Goal: Task Accomplishment & Management: Use online tool/utility

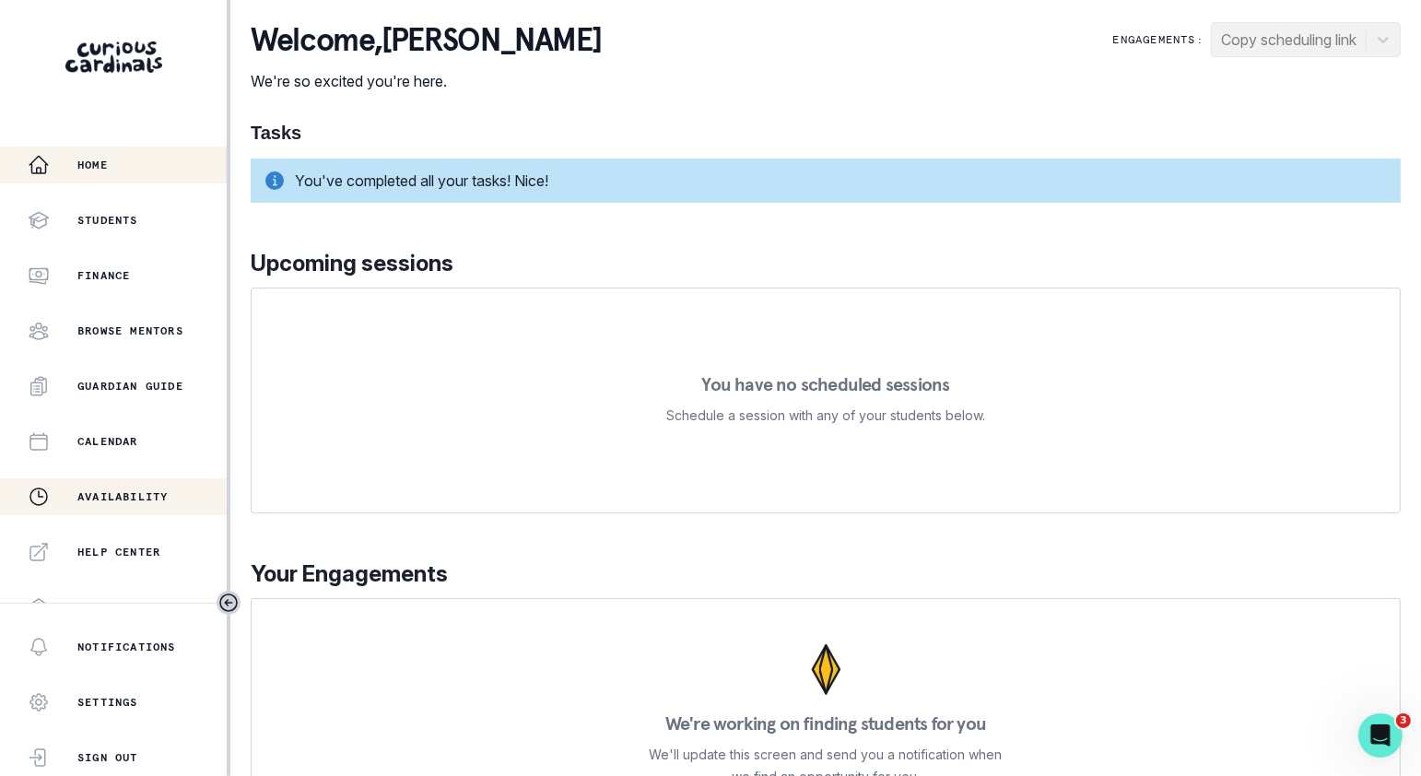
scroll to position [354, 0]
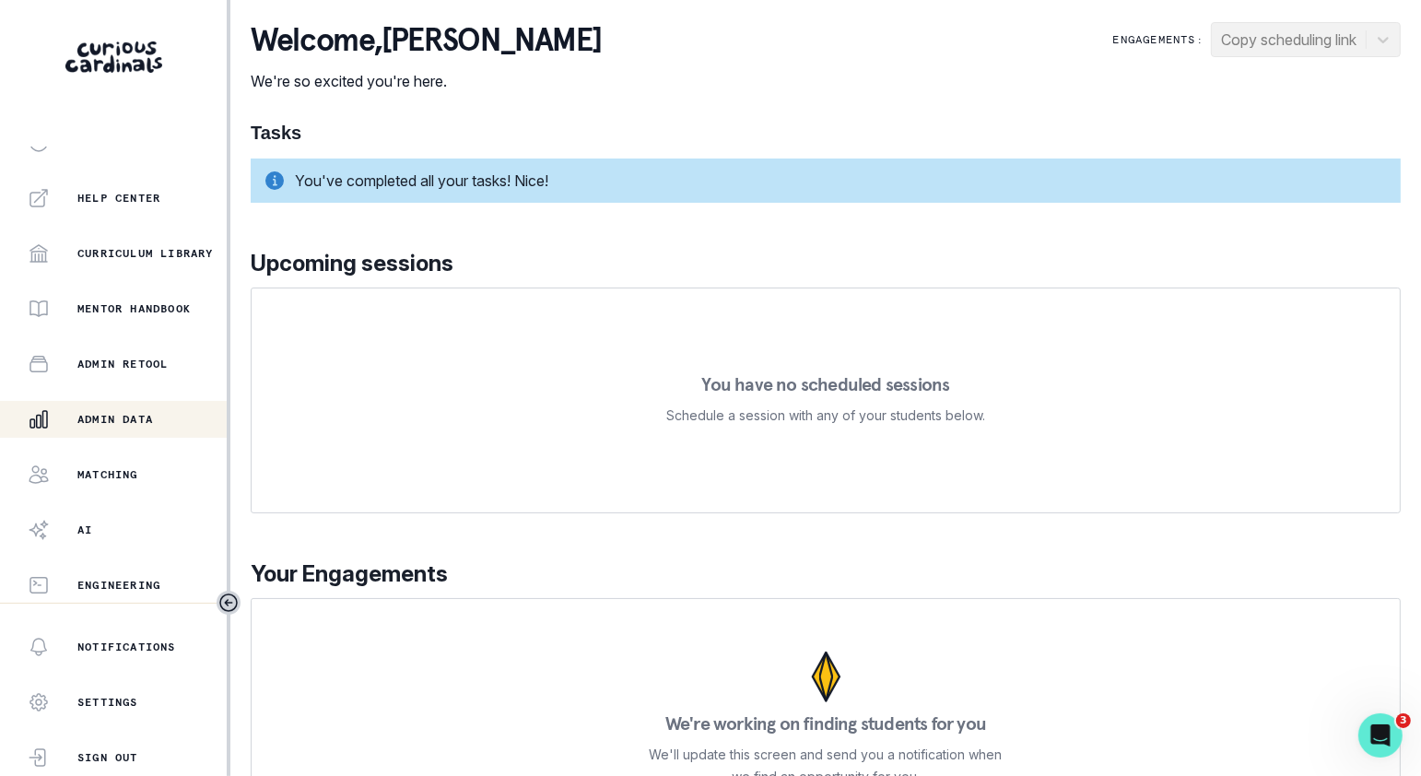
click at [162, 405] on button "Admin Data" at bounding box center [113, 419] width 227 height 37
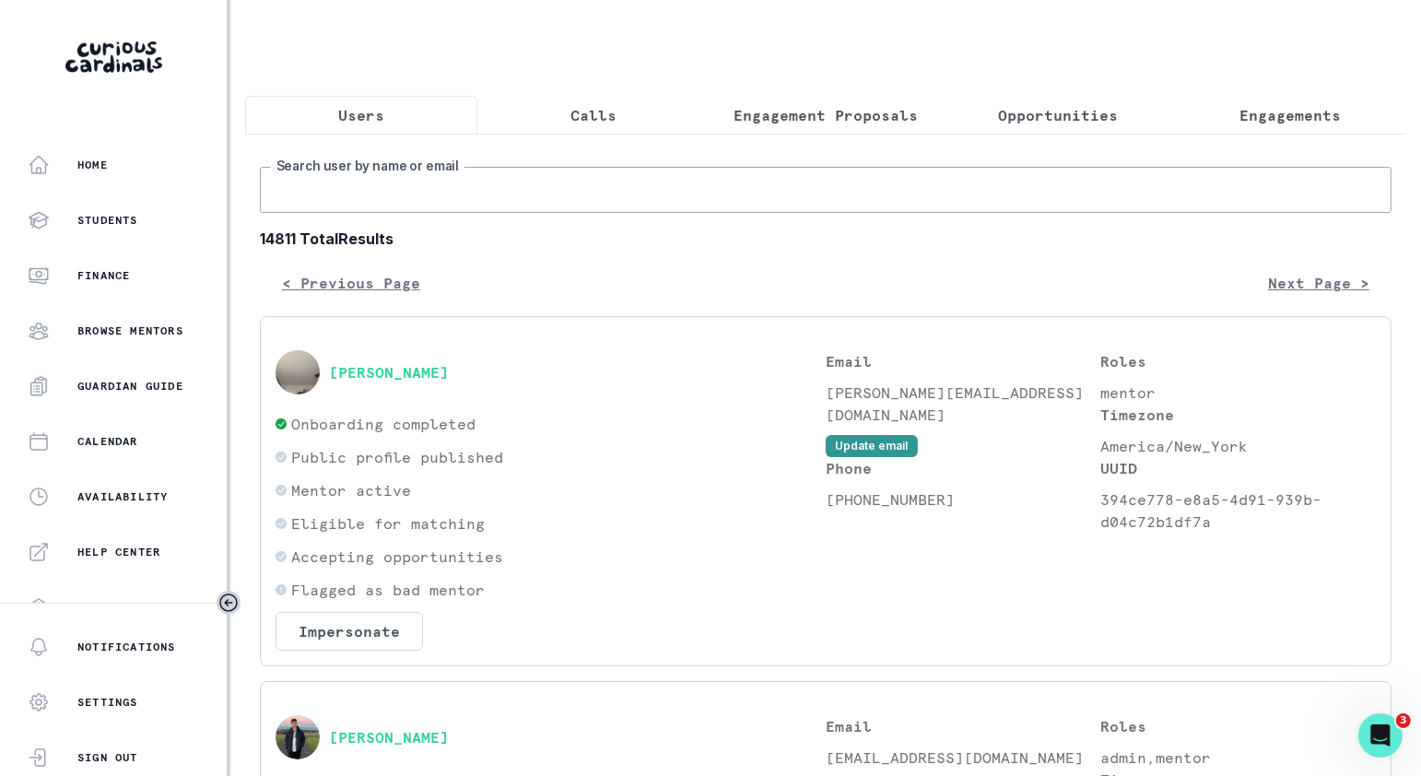
click at [642, 183] on input "Search user by name or email" at bounding box center [826, 190] width 1132 height 46
paste input "[PERSON_NAME]"
type input "[PERSON_NAME]"
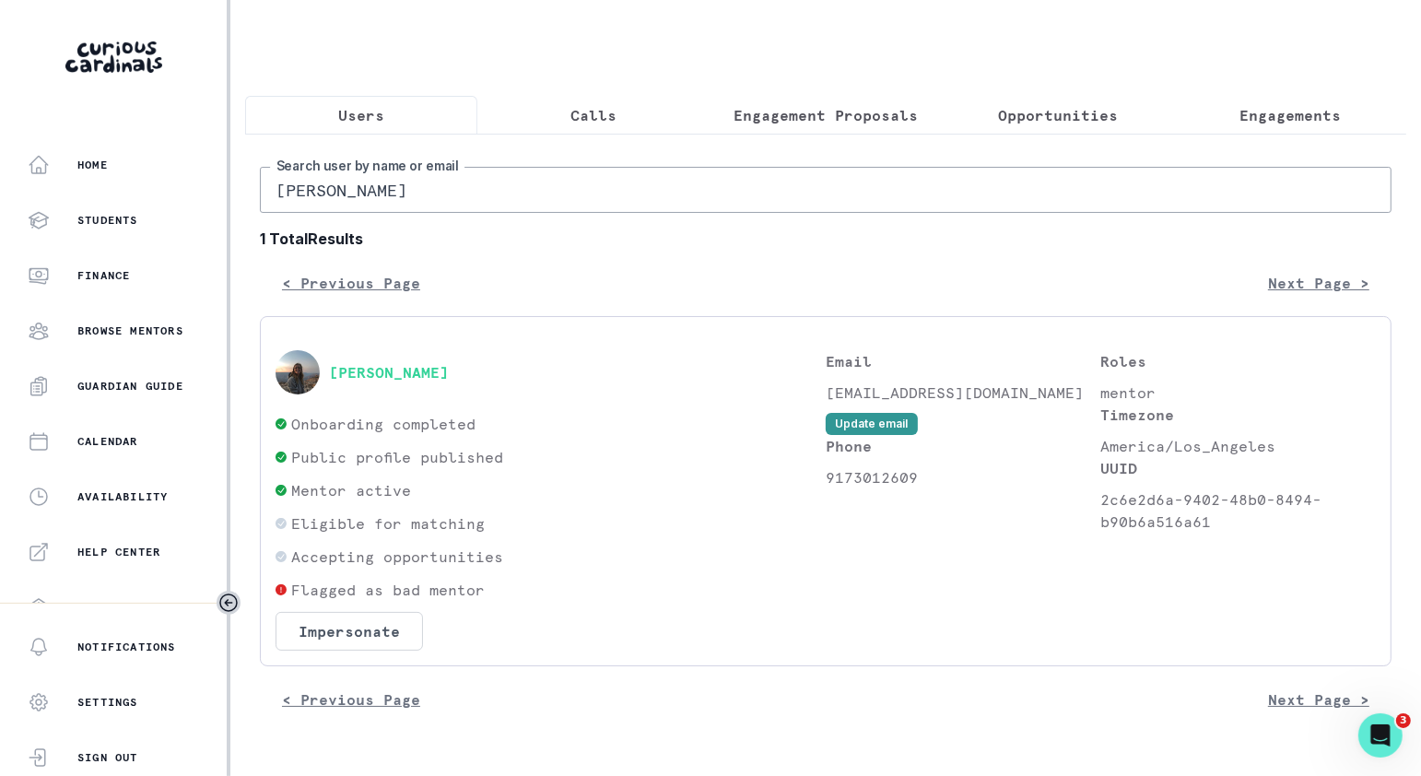
click at [432, 173] on input "[PERSON_NAME]" at bounding box center [826, 190] width 1132 height 46
click at [350, 638] on button "Impersonate" at bounding box center [349, 631] width 147 height 39
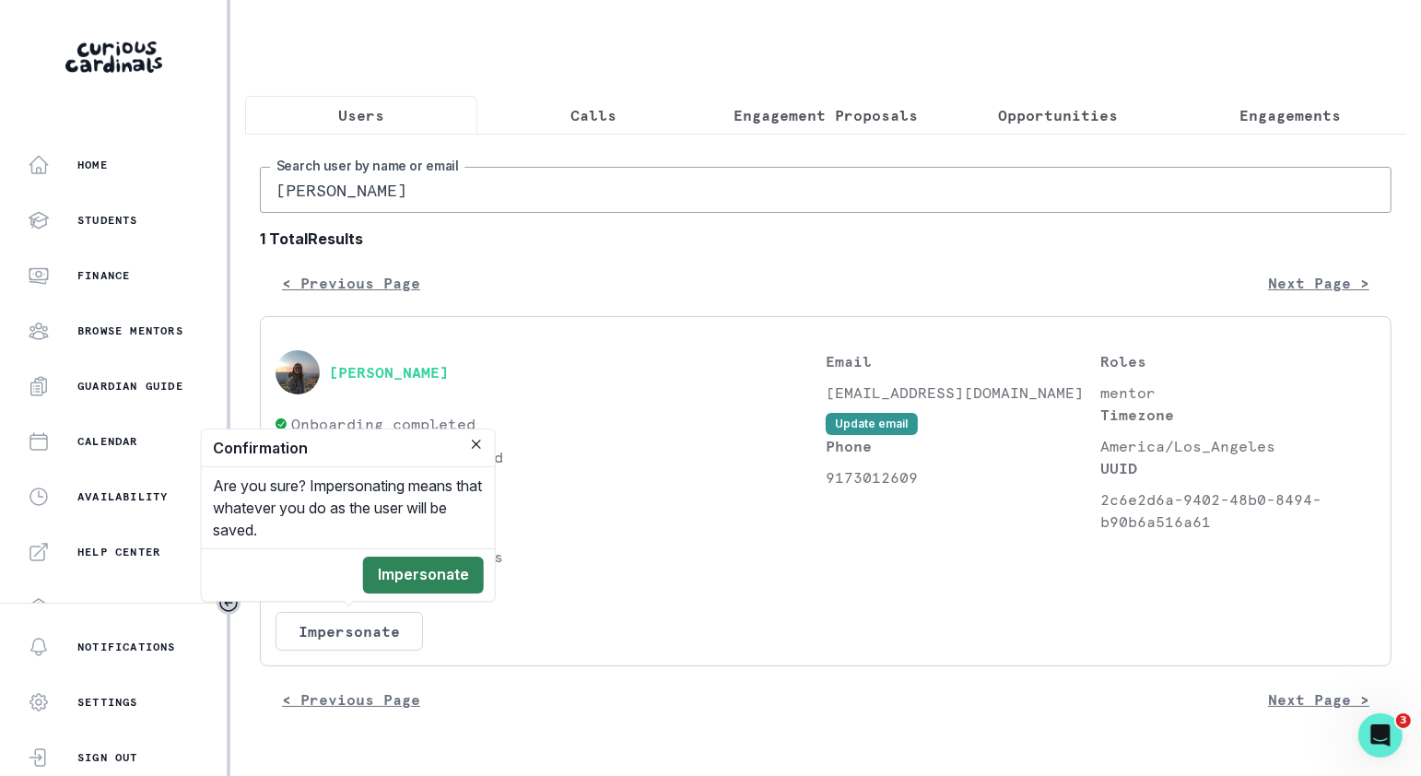
click at [420, 585] on button "Impersonate" at bounding box center [423, 575] width 121 height 37
